Goal: Task Accomplishment & Management: Use online tool/utility

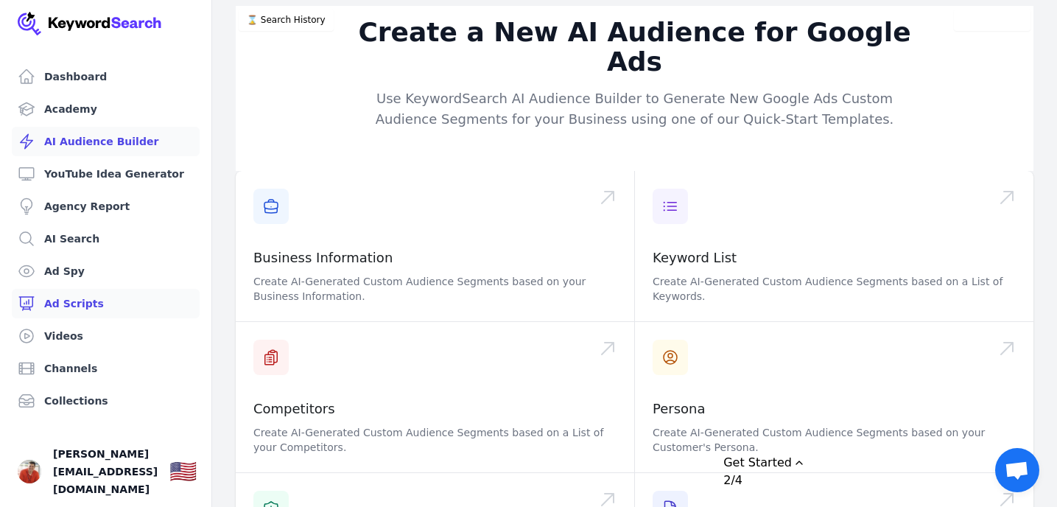
click at [74, 292] on link "Ad Scripts" at bounding box center [106, 303] width 188 height 29
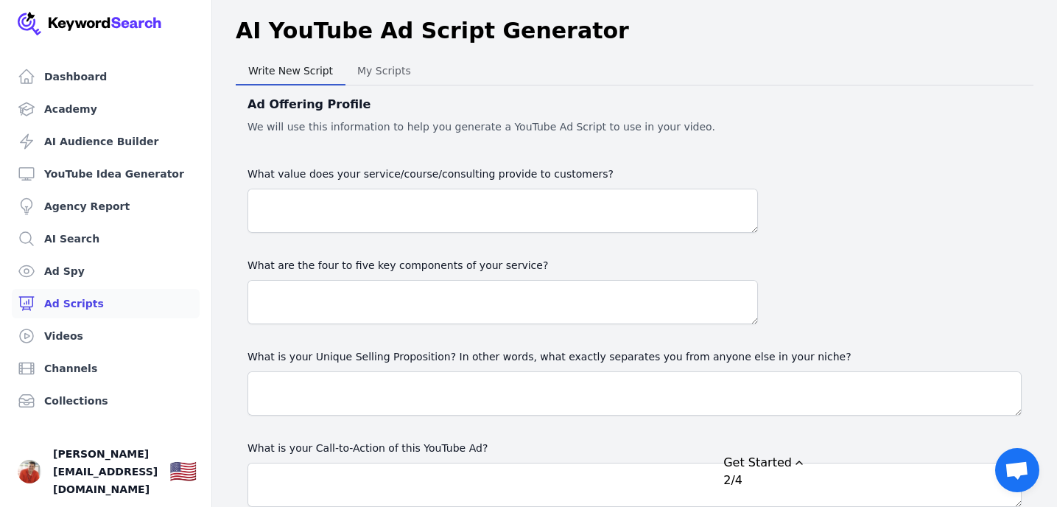
click at [380, 76] on span "My Scripts" at bounding box center [384, 70] width 66 height 21
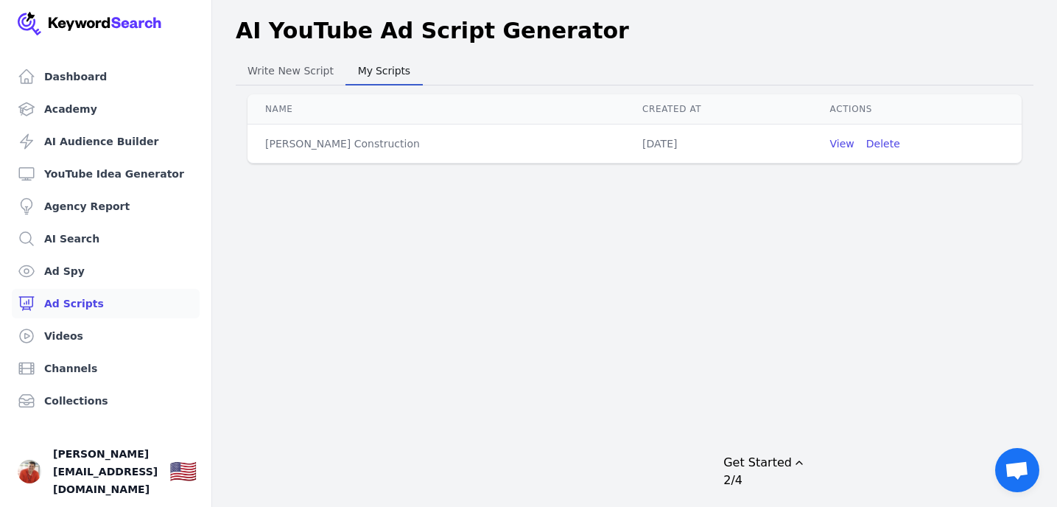
click at [816, 151] on td "View Delete" at bounding box center [916, 143] width 209 height 39
click at [830, 144] on button "View" at bounding box center [842, 143] width 24 height 15
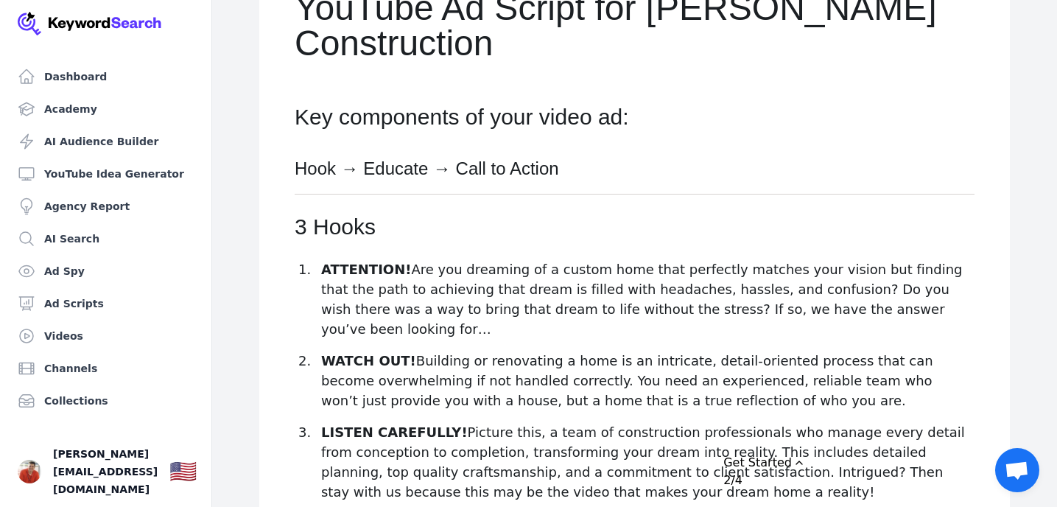
scroll to position [211, 0]
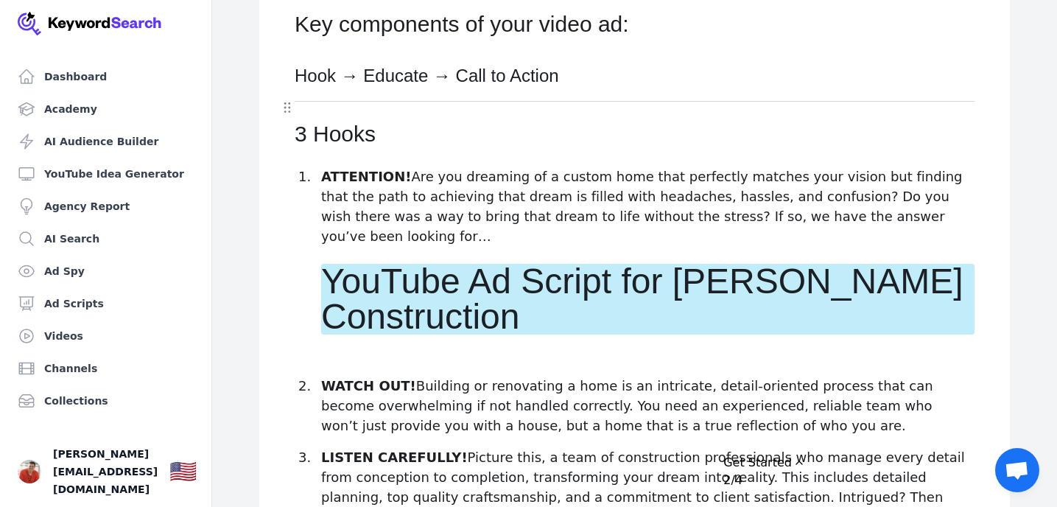
scroll to position [139, 0]
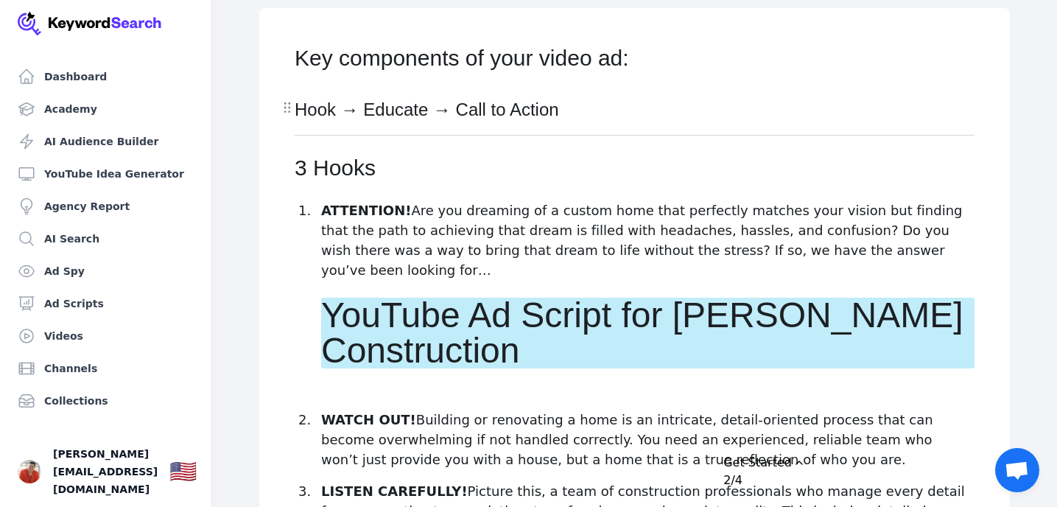
click at [292, 99] on div at bounding box center [287, 108] width 14 height 18
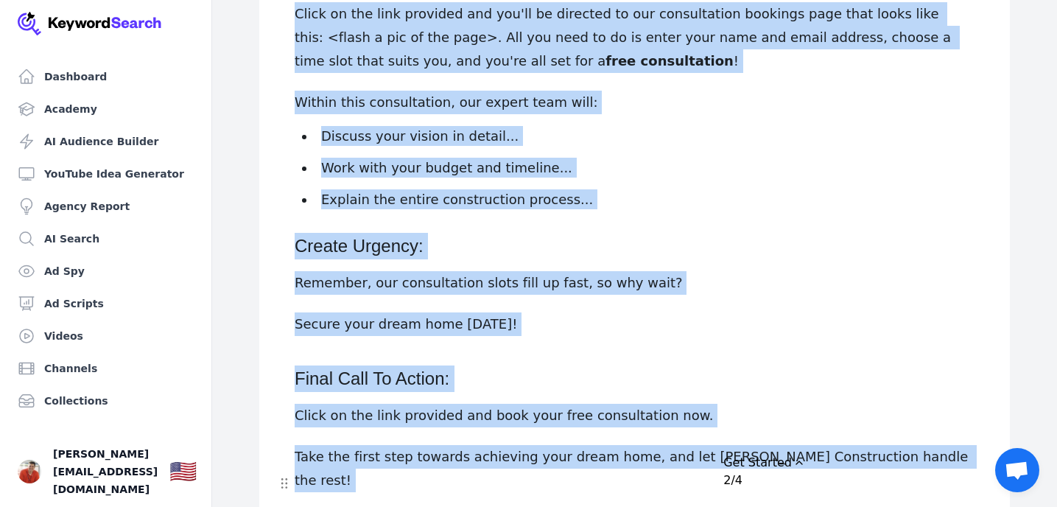
scroll to position [1669, 0]
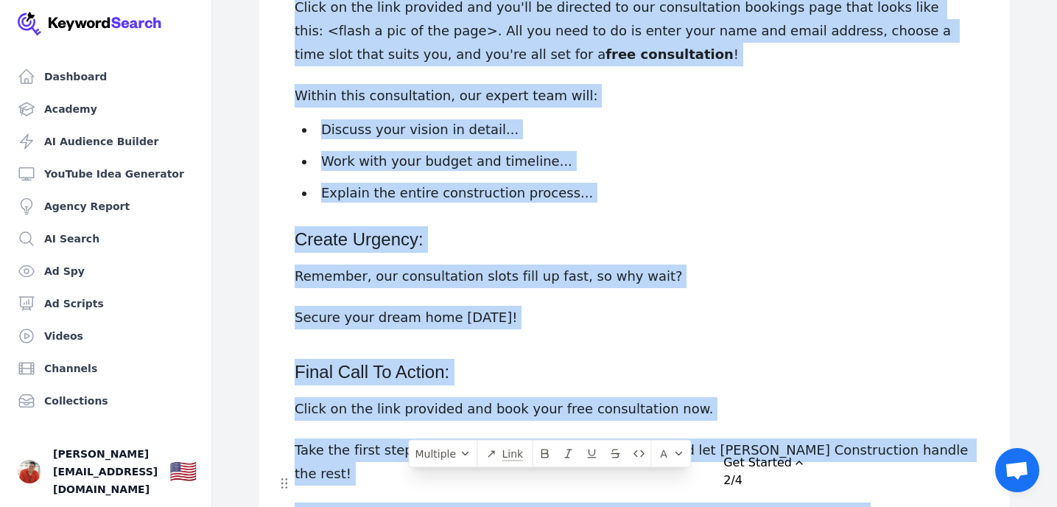
drag, startPoint x: 298, startPoint y: 68, endPoint x: 531, endPoint y: 555, distance: 539.6
copy div "3 Hooks ATTENTION! Are you dreaming of a custom home that perfectly matches you…"
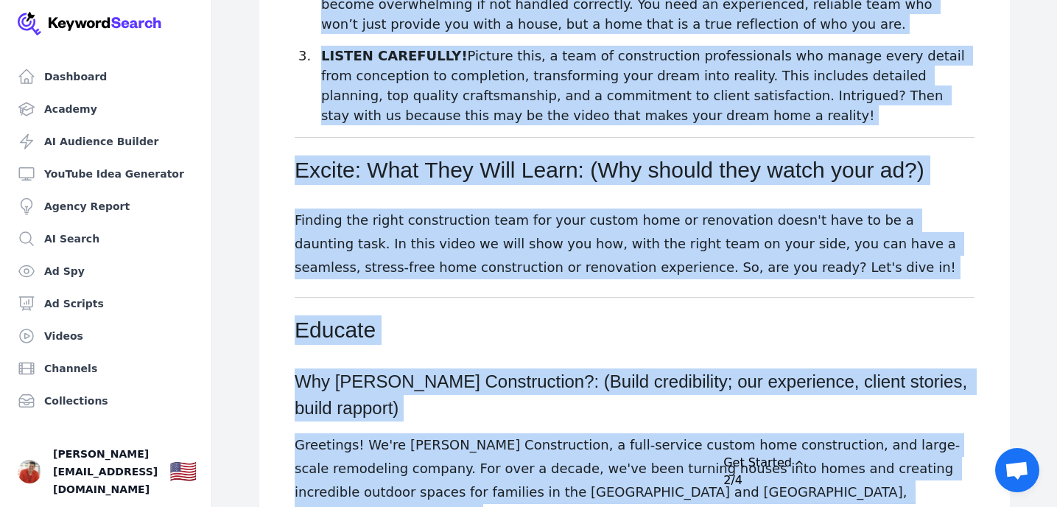
scroll to position [0, 0]
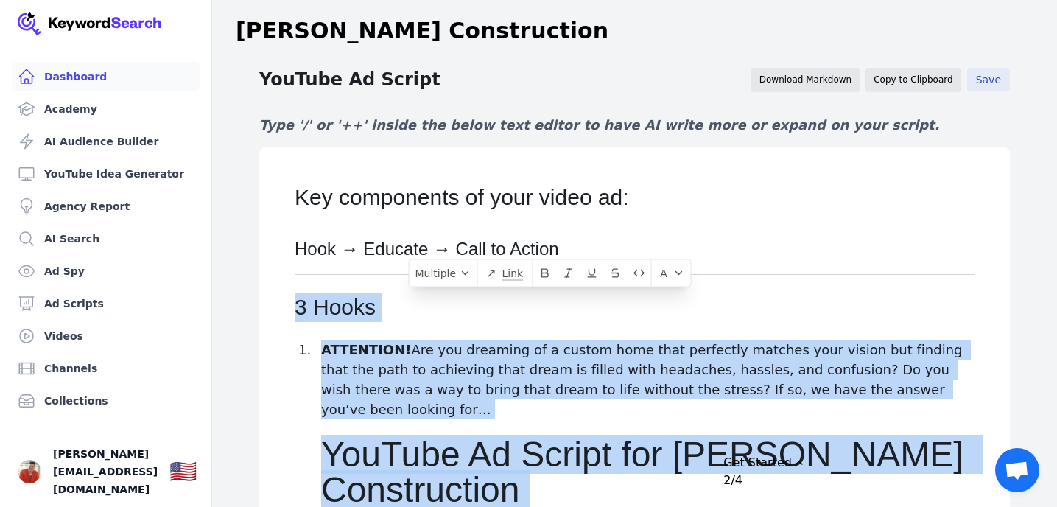
click at [55, 77] on link "Dashboard" at bounding box center [106, 76] width 188 height 29
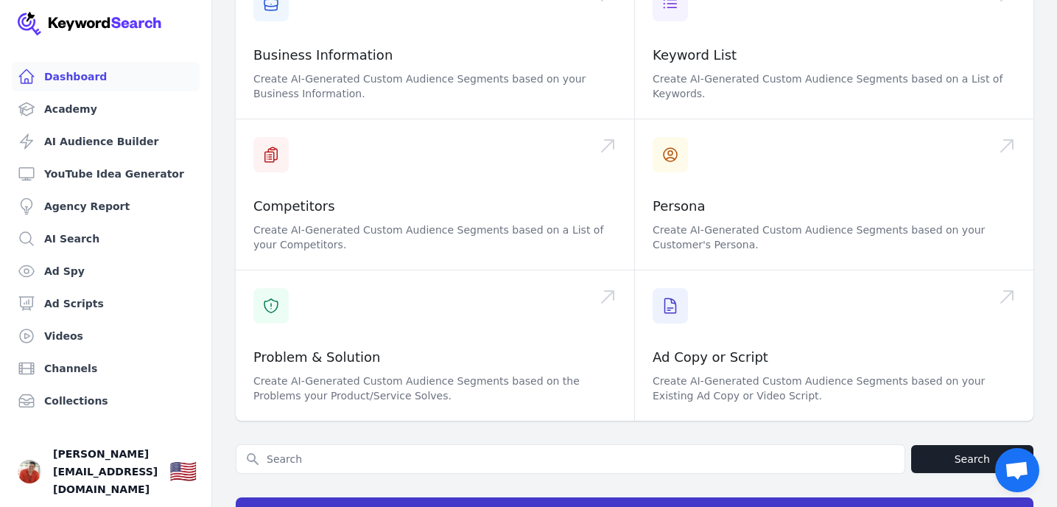
scroll to position [431, 0]
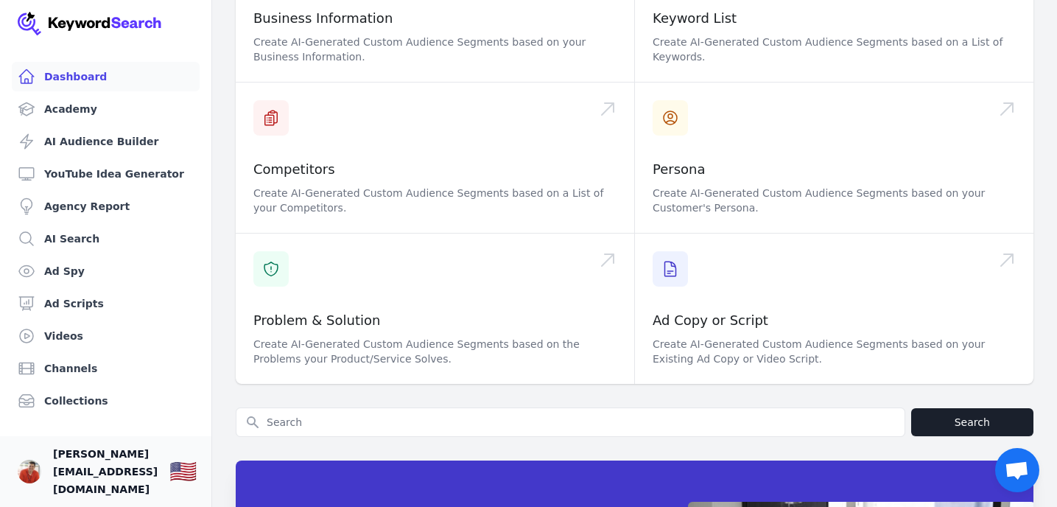
click at [144, 482] on span "patrick.malone27@gmail.com" at bounding box center [105, 471] width 105 height 53
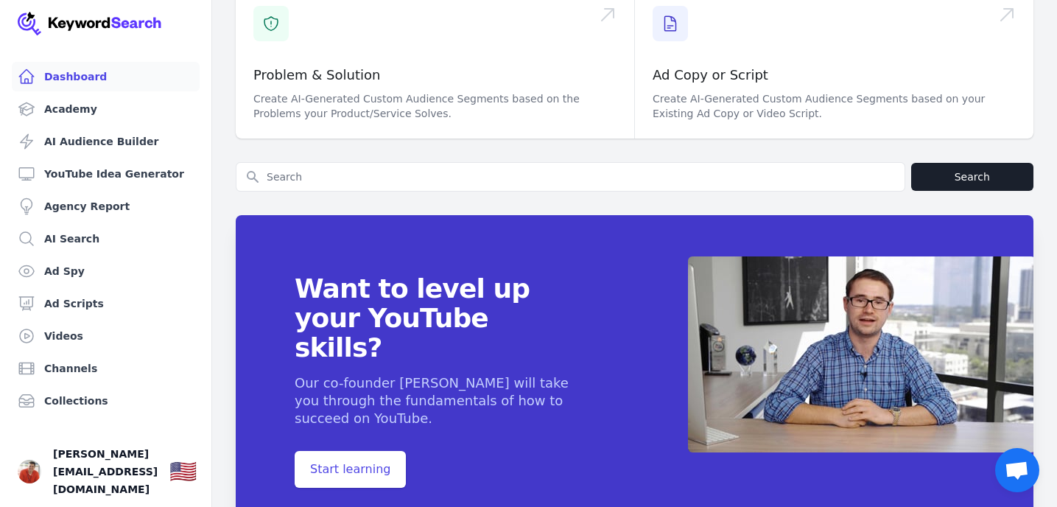
scroll to position [677, 0]
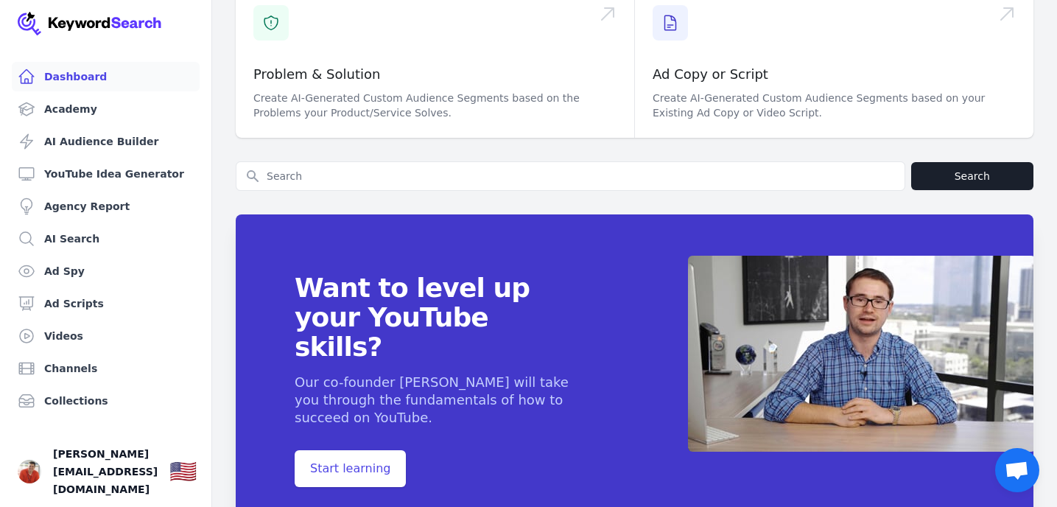
click at [302, 191] on div "Want to level up your YouTube skills? Our co-founder Aleric Heck will take you …" at bounding box center [635, 380] width 798 height 379
